Goal: Task Accomplishment & Management: Manage account settings

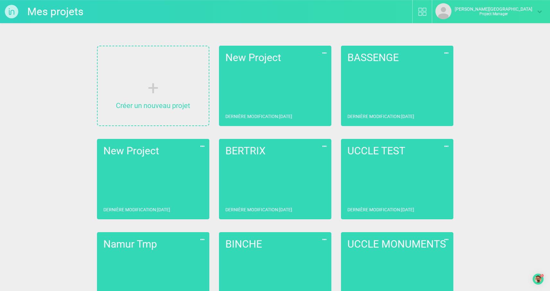
click at [270, 85] on link "New Project Dernière modification : [DATE]" at bounding box center [275, 86] width 112 height 80
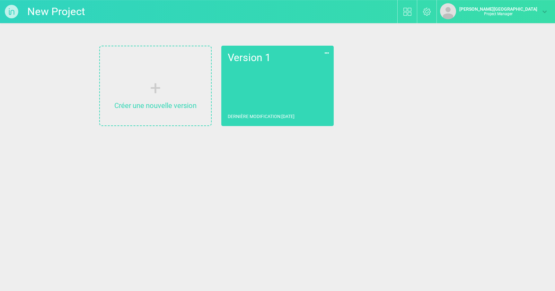
click at [292, 98] on link "Version 1 Dernière modification : [DATE]" at bounding box center [277, 86] width 112 height 80
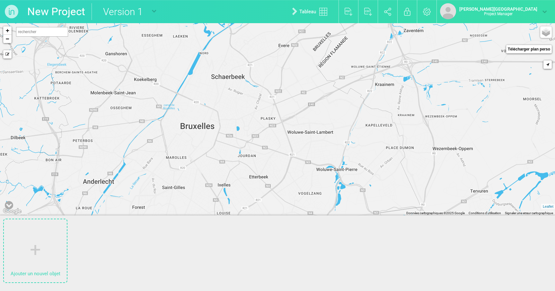
click at [13, 9] on img at bounding box center [11, 11] width 23 height 23
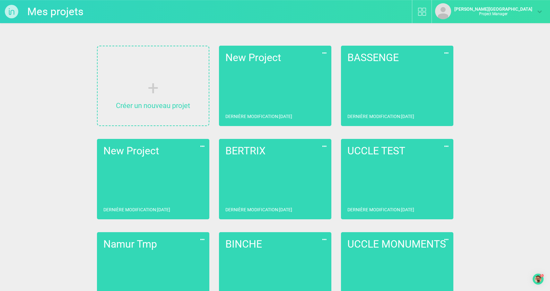
click at [284, 72] on link "New Project Dernière modification : [DATE]" at bounding box center [275, 86] width 112 height 80
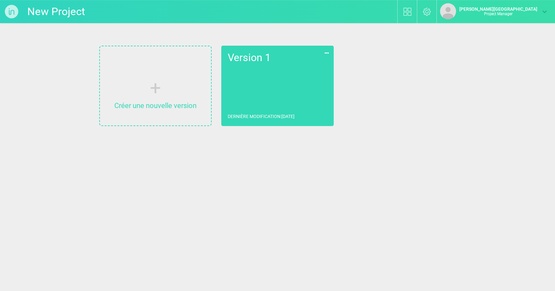
click at [277, 97] on link "Version 1 Dernière modification : [DATE]" at bounding box center [277, 86] width 112 height 80
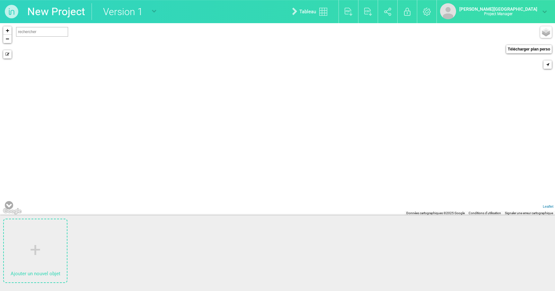
click at [7, 8] on img at bounding box center [11, 11] width 23 height 23
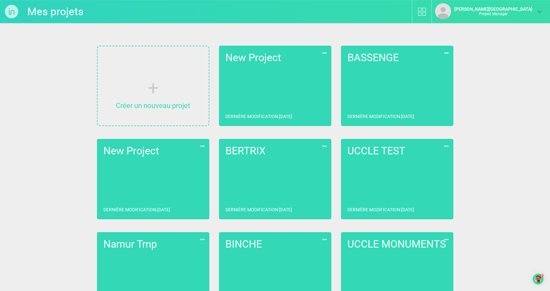
click at [324, 55] on icon at bounding box center [324, 53] width 7 height 8
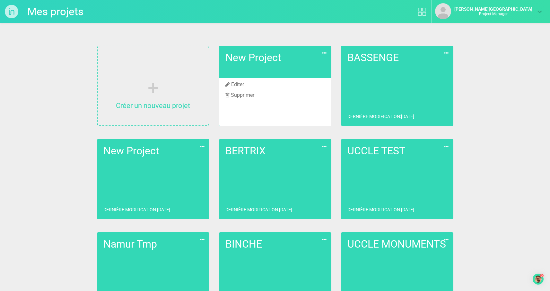
click at [244, 94] on li "Supprimer" at bounding box center [275, 95] width 112 height 11
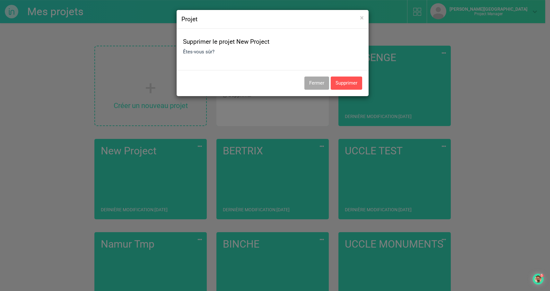
click at [350, 80] on button "Supprimer" at bounding box center [346, 82] width 31 height 13
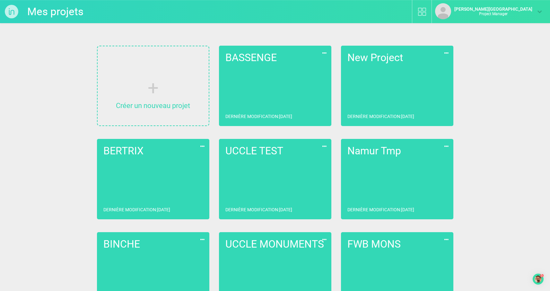
click at [266, 79] on link "BASSENGE Dernière modification : [DATE]" at bounding box center [275, 86] width 112 height 80
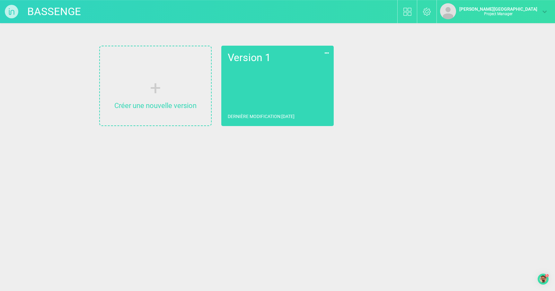
click at [248, 98] on link "Version 1 Dernière modification : [DATE]" at bounding box center [277, 86] width 112 height 80
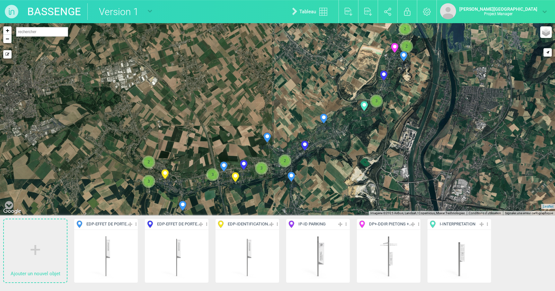
drag, startPoint x: 330, startPoint y: 225, endPoint x: 319, endPoint y: 229, distance: 11.4
click at [319, 229] on p "IP - ID PARKING" at bounding box center [318, 224] width 64 height 11
